Goal: Information Seeking & Learning: Learn about a topic

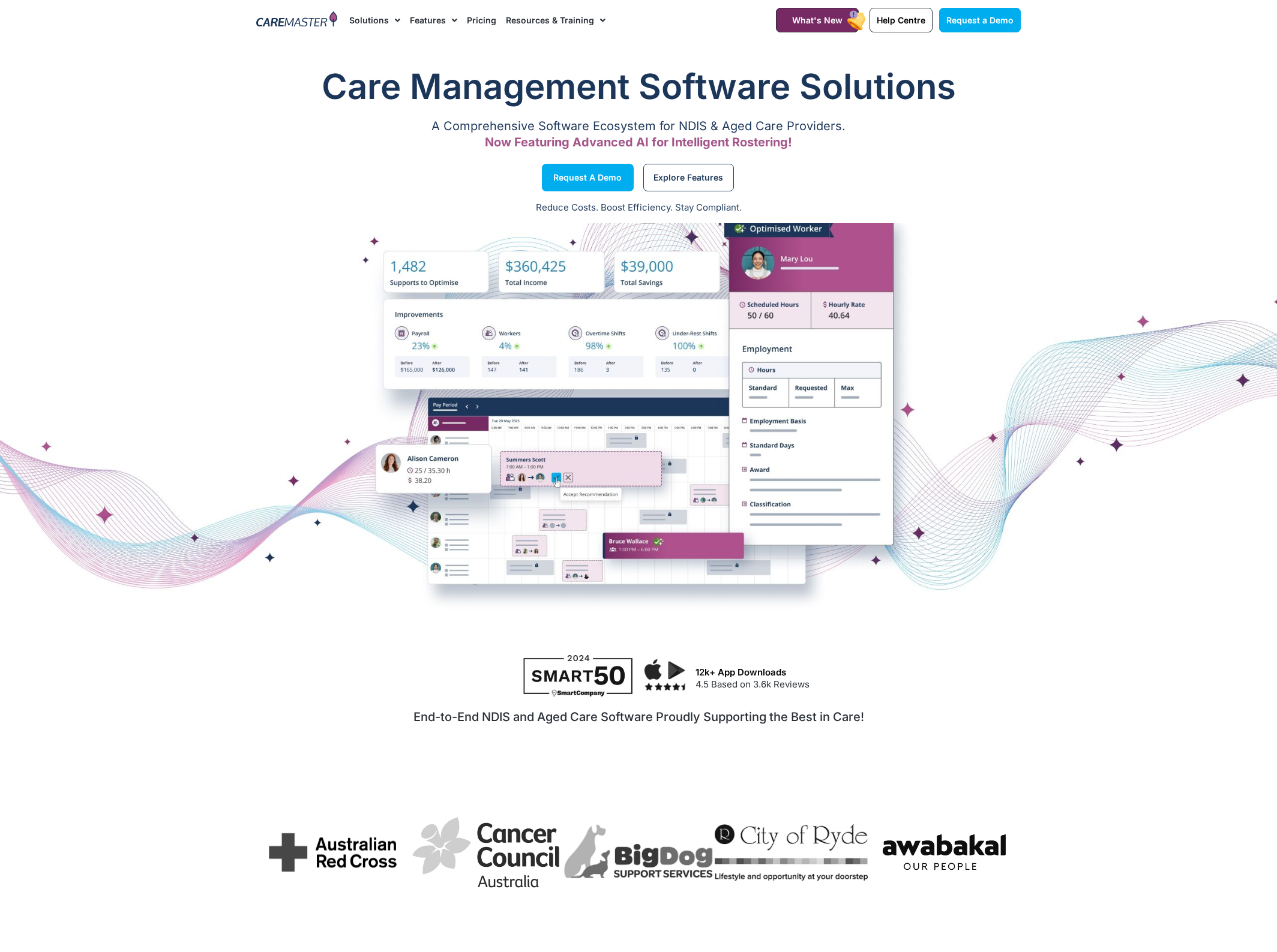
click at [391, 19] on span "Menu" at bounding box center [395, 20] width 12 height 20
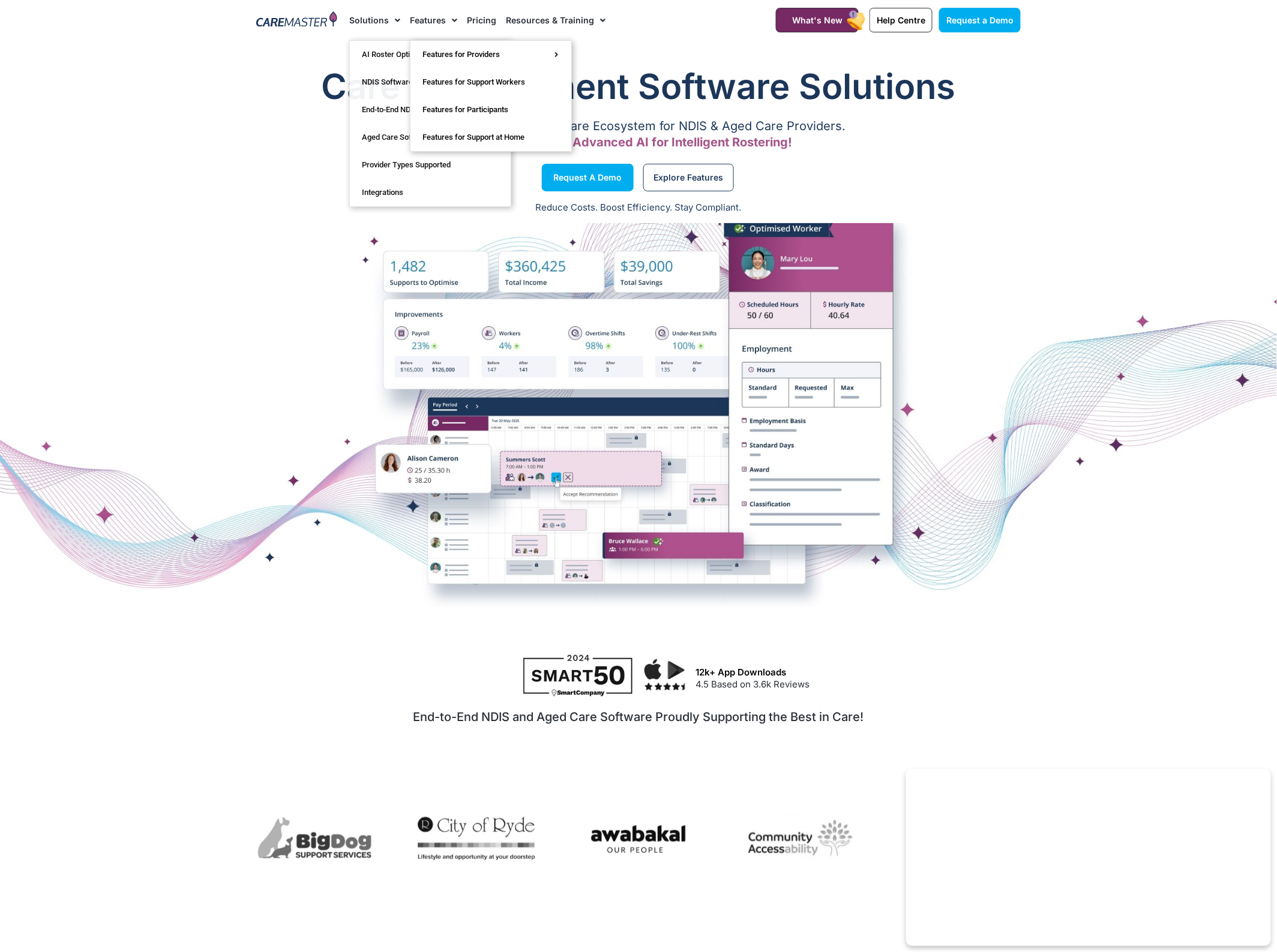
click at [429, 24] on link "Features" at bounding box center [433, 20] width 47 height 40
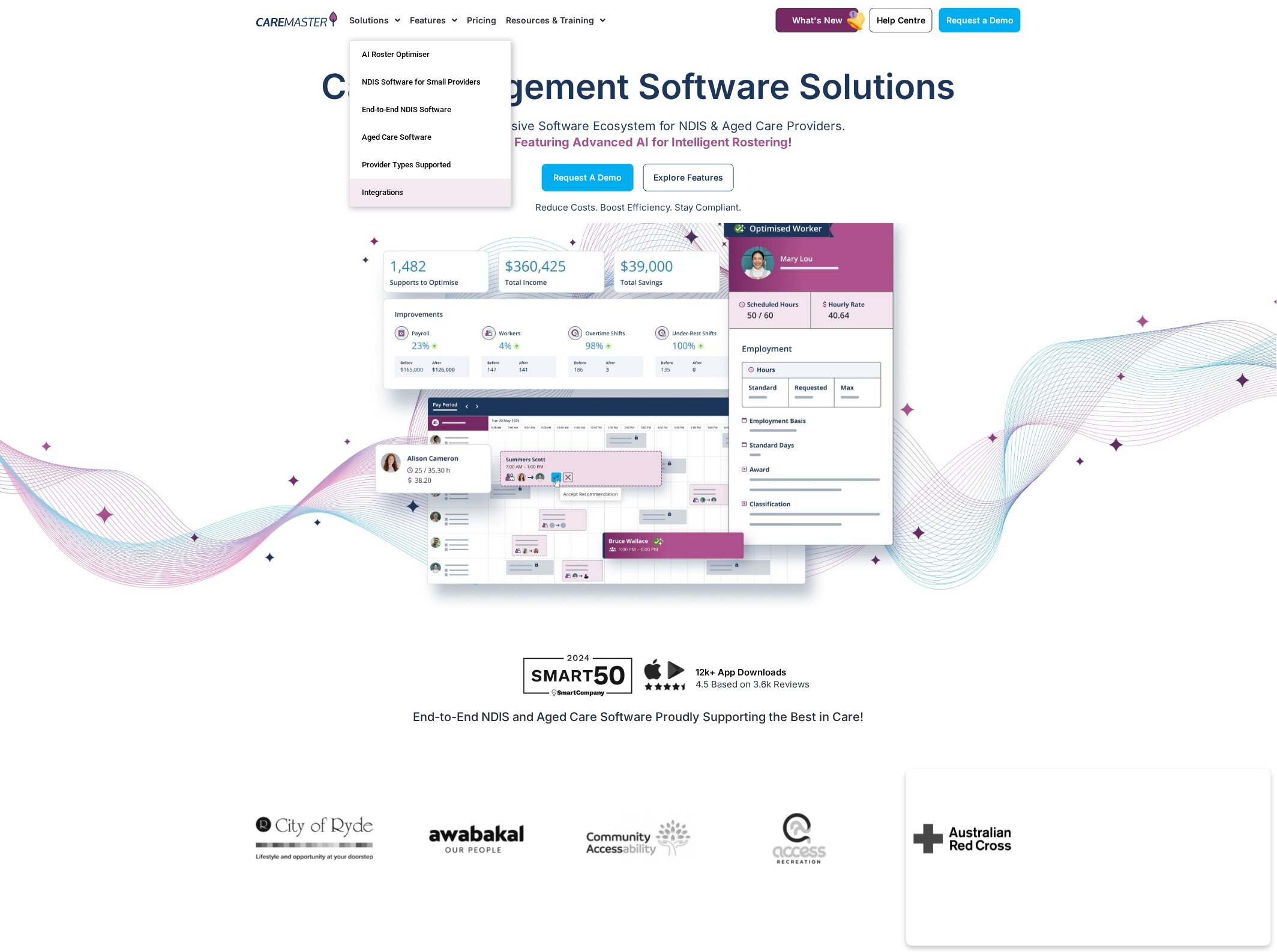
click at [403, 190] on link "Integrations" at bounding box center [430, 193] width 161 height 28
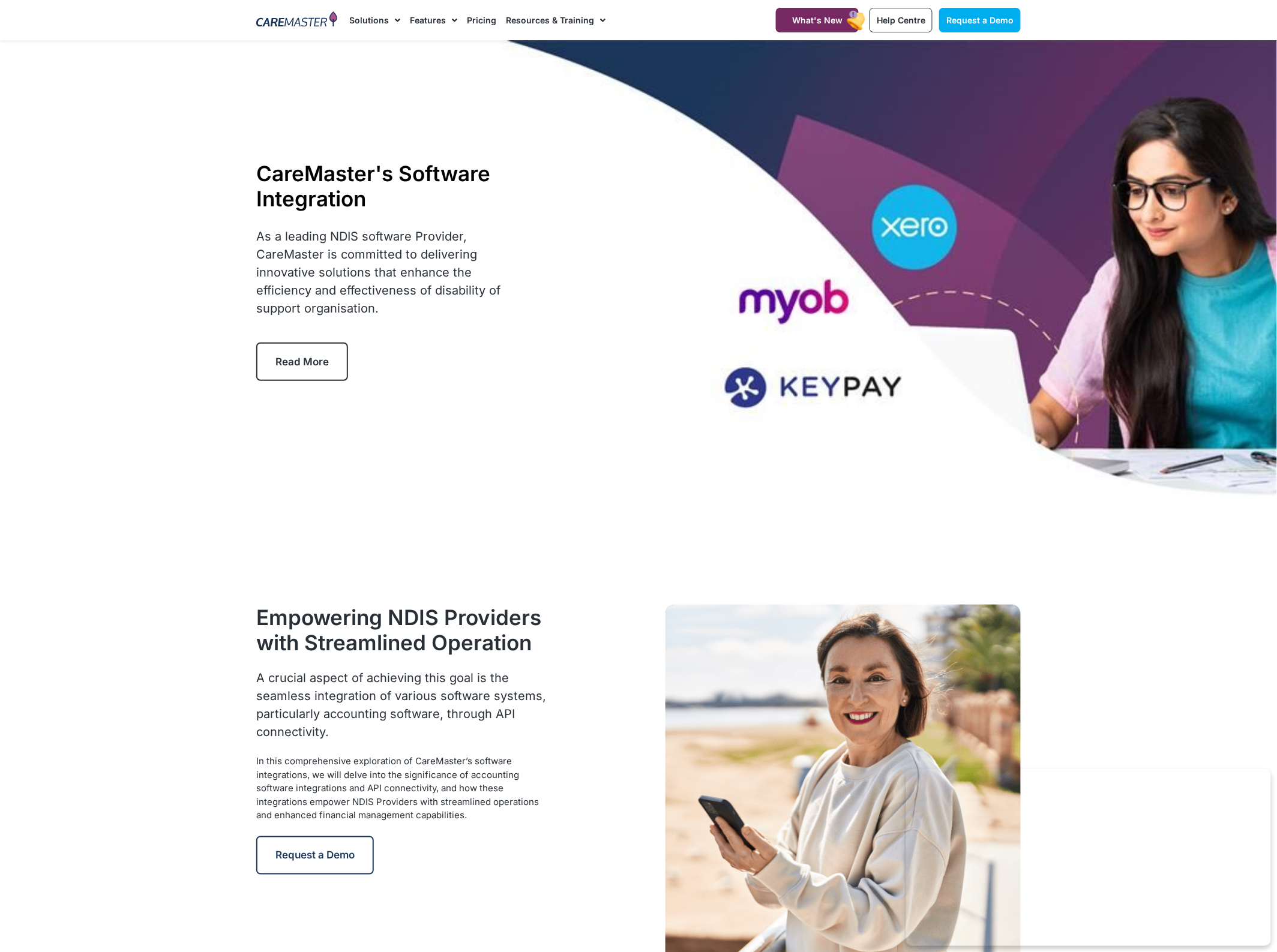
click at [414, 144] on div "CareMaster's Software Integration As a leading NDIS software Provider, CareMast…" at bounding box center [638, 270] width 777 height 460
click at [310, 22] on img at bounding box center [297, 20] width 81 height 18
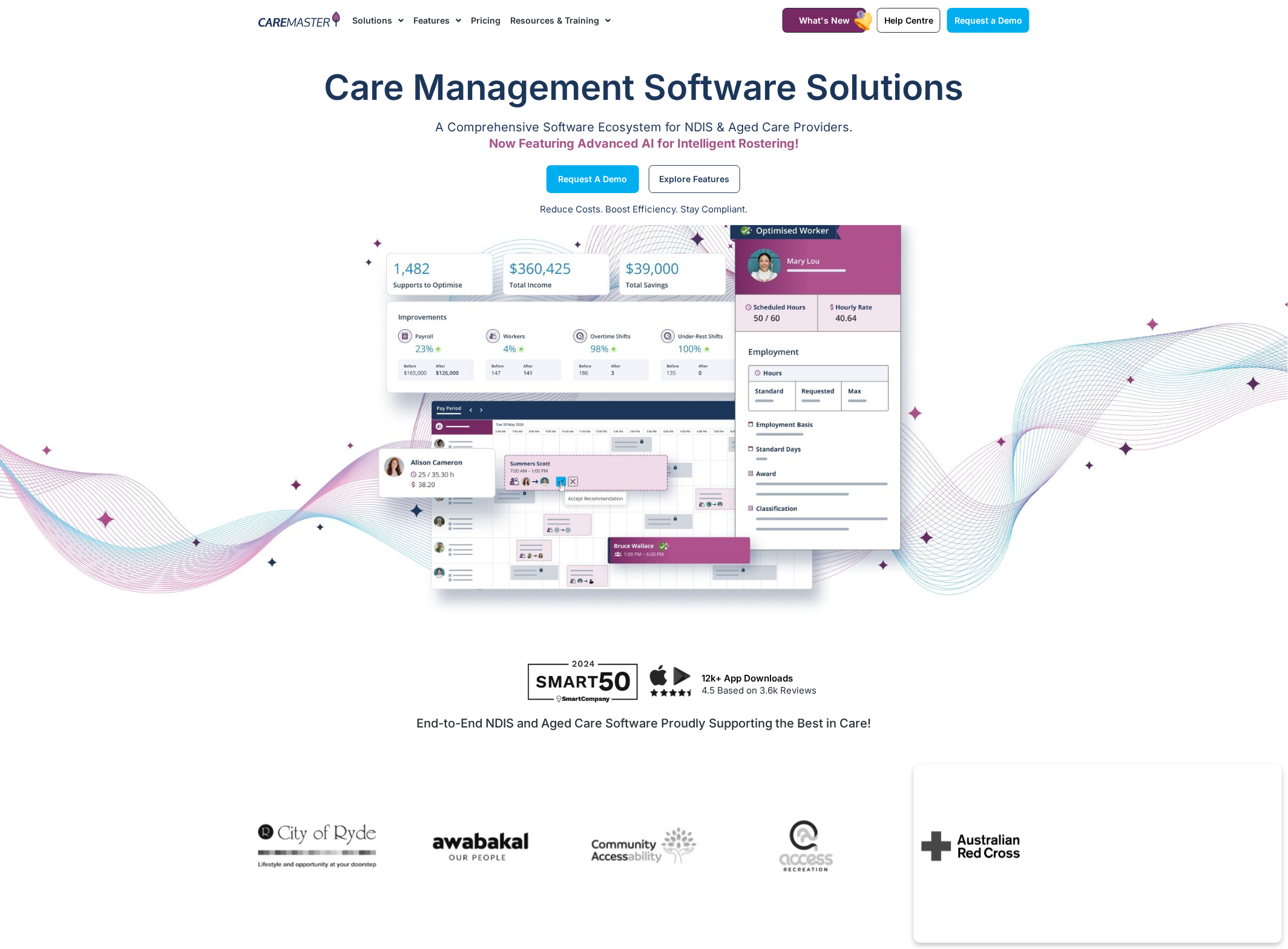
click at [364, 23] on link "Solutions" at bounding box center [378, 20] width 52 height 41
click at [372, 20] on link "Solutions" at bounding box center [378, 20] width 52 height 41
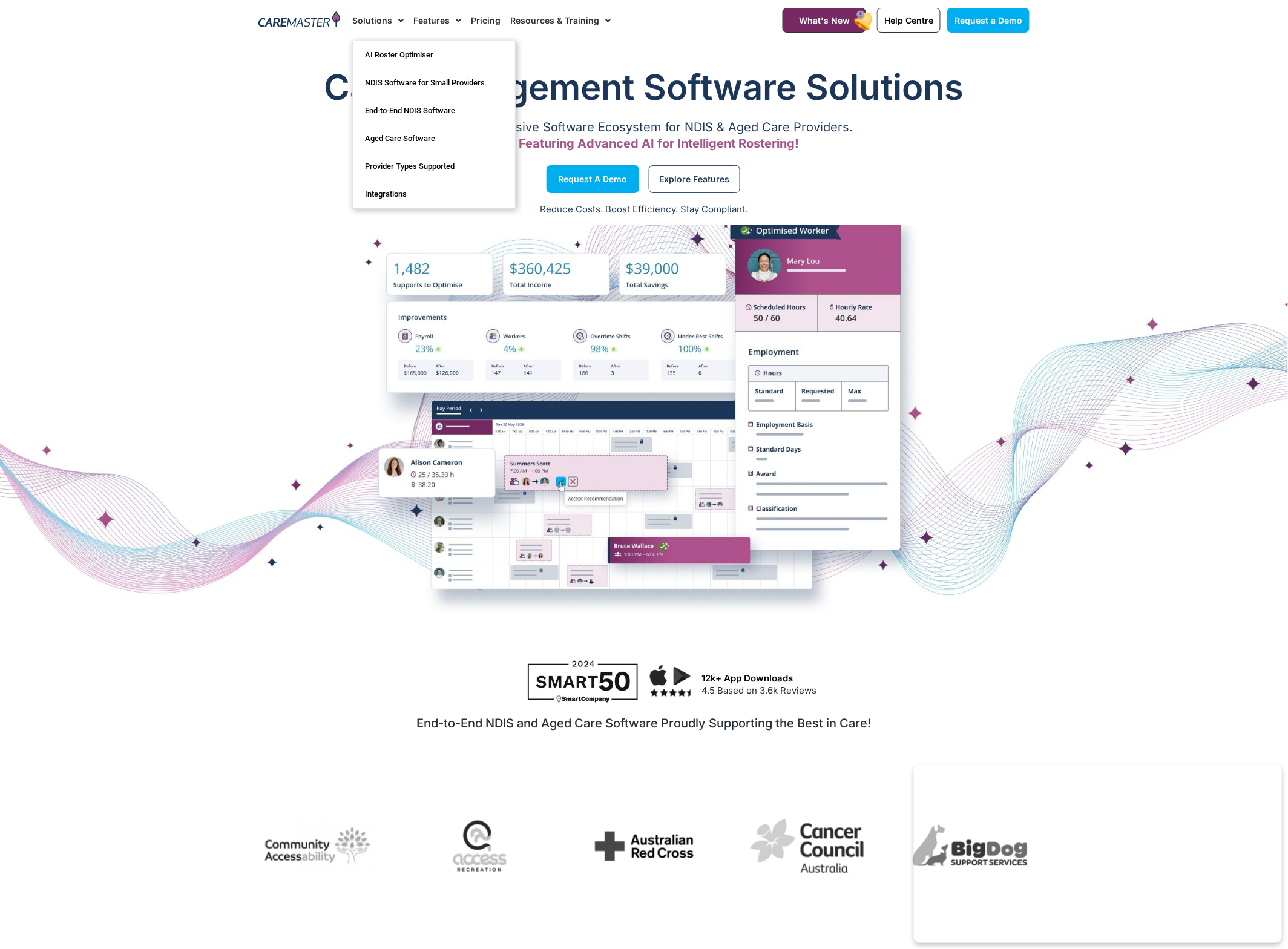
click at [439, 18] on link "Features" at bounding box center [437, 20] width 48 height 41
click at [439, 21] on link "Features" at bounding box center [437, 20] width 48 height 41
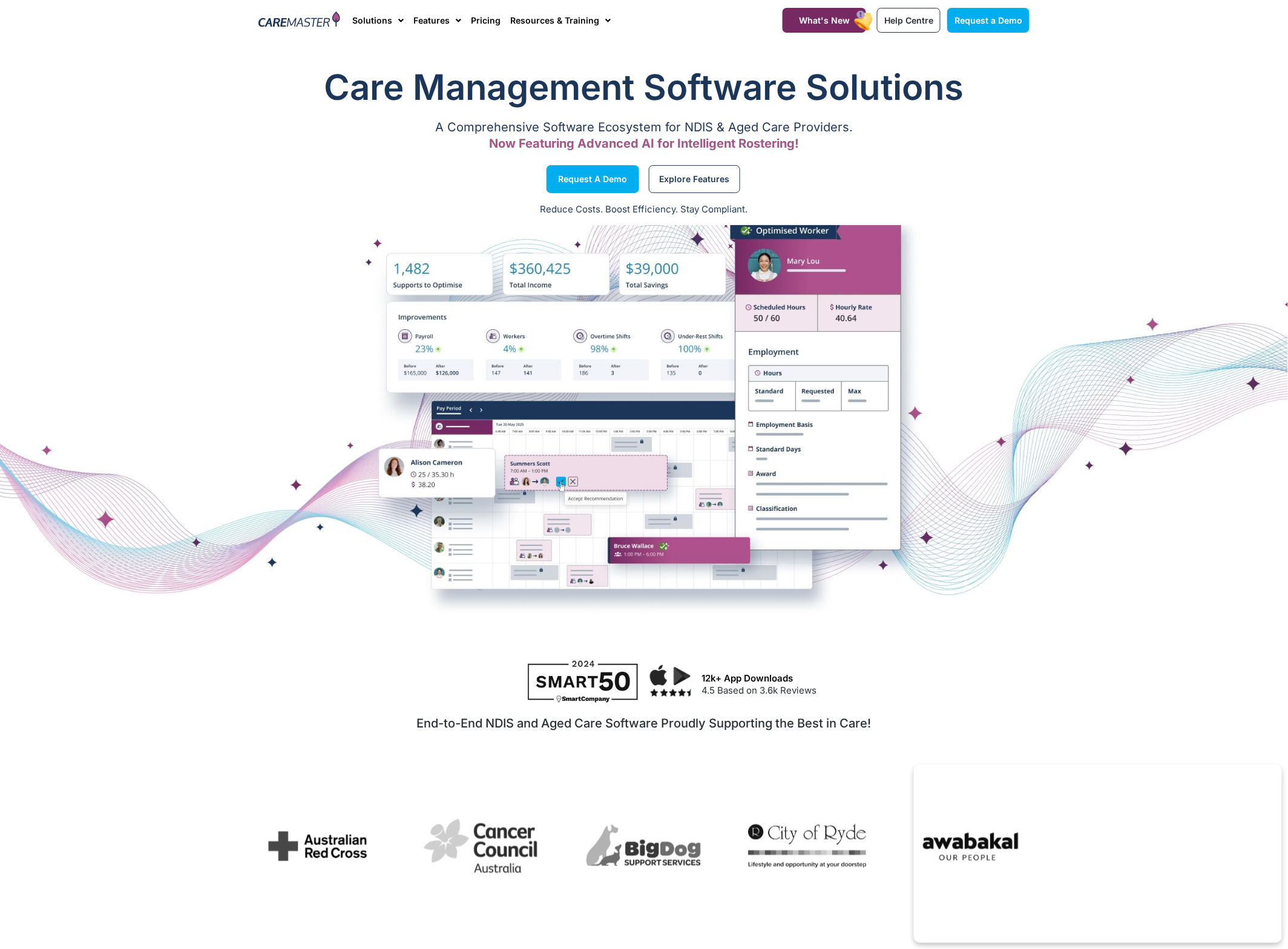
click at [446, 182] on div "Request a Demo" at bounding box center [448, 179] width 392 height 46
